Goal: Transaction & Acquisition: Purchase product/service

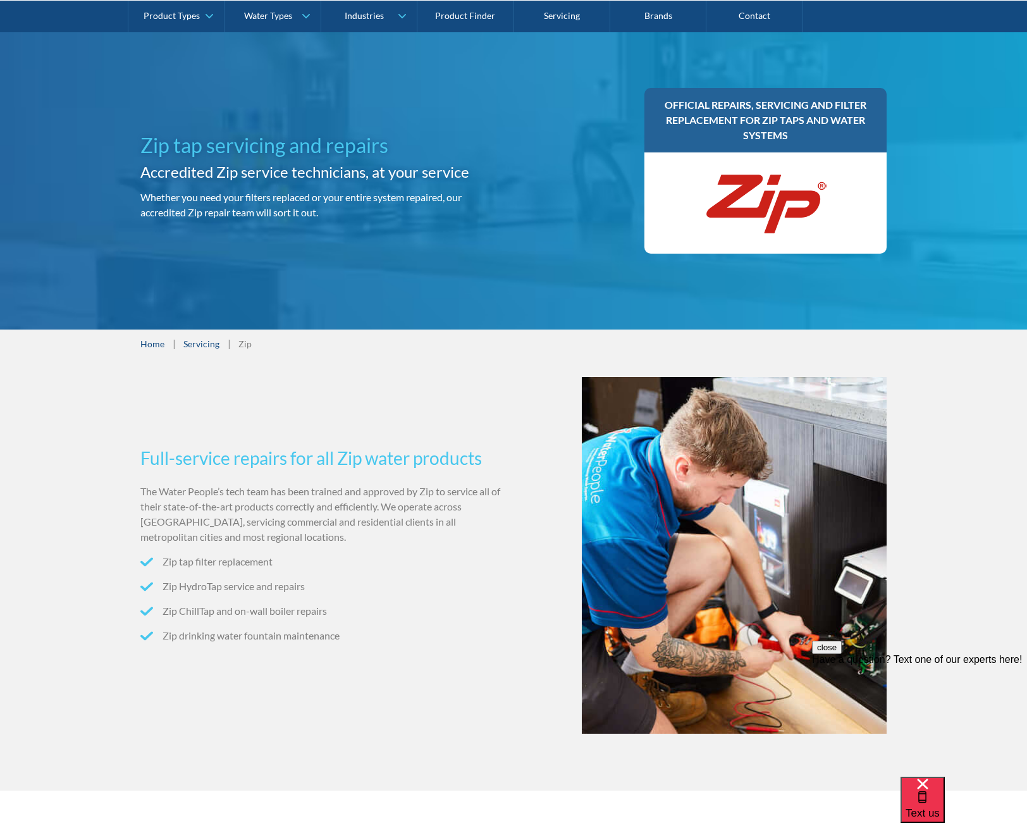
scroll to position [14, 0]
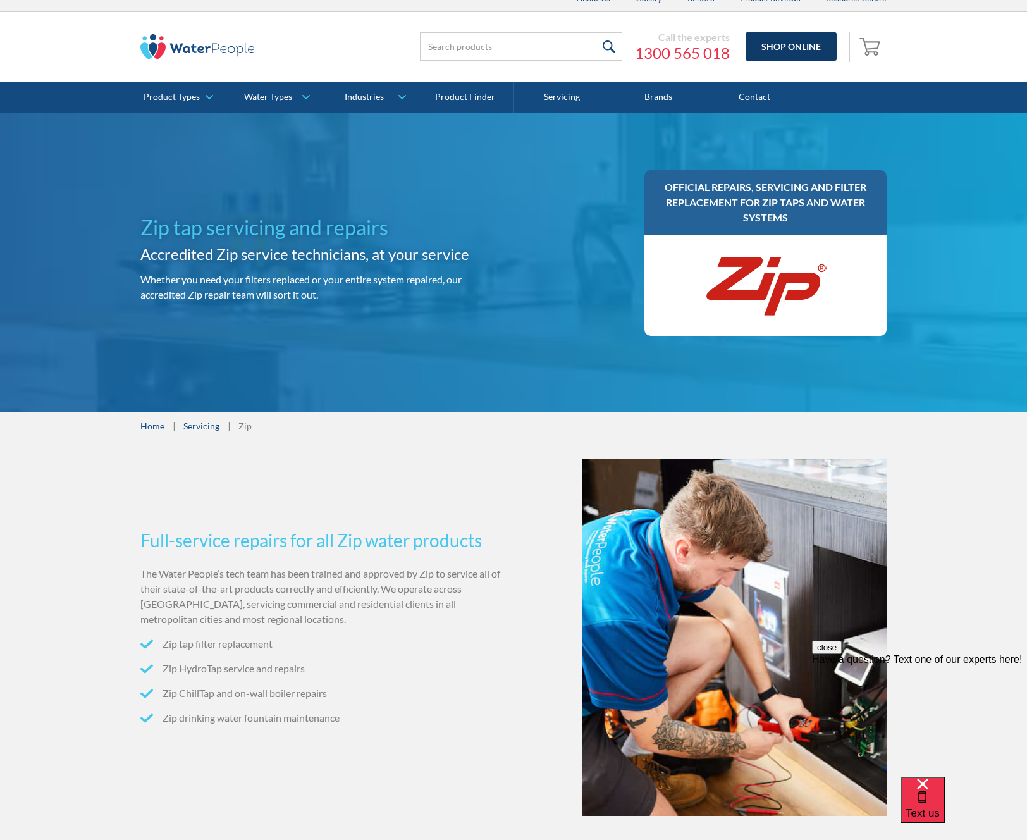
click at [773, 49] on link "Shop Online" at bounding box center [791, 46] width 91 height 28
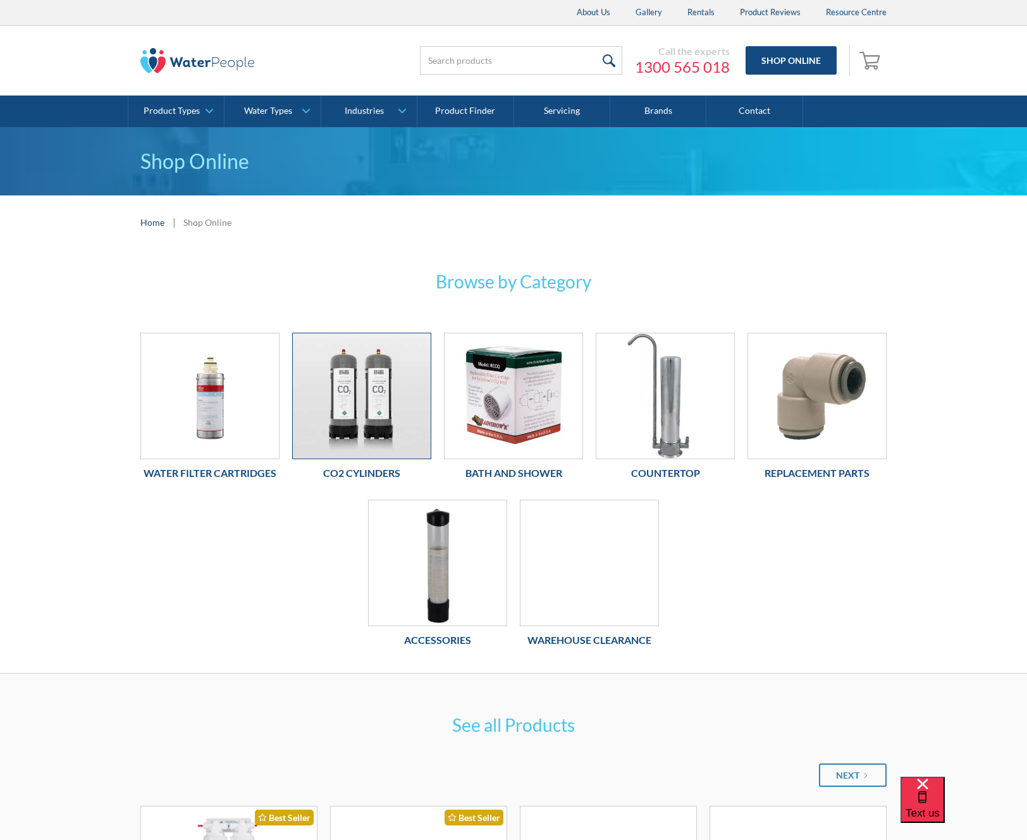
click at [369, 405] on img at bounding box center [362, 395] width 138 height 125
